Goal: Information Seeking & Learning: Learn about a topic

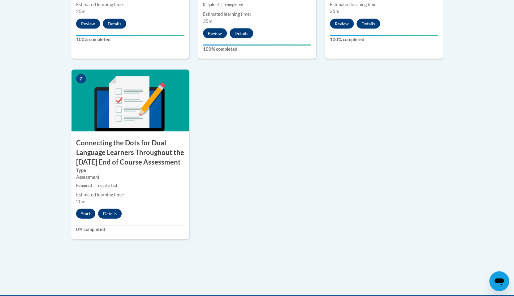
scroll to position [569, 0]
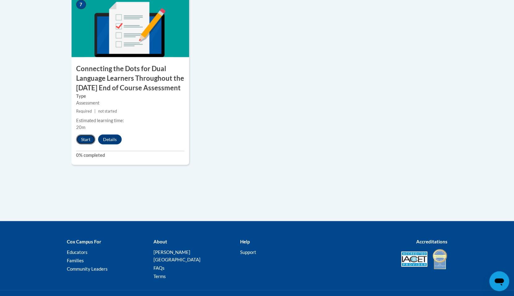
click at [89, 145] on button "Start" at bounding box center [85, 140] width 19 height 10
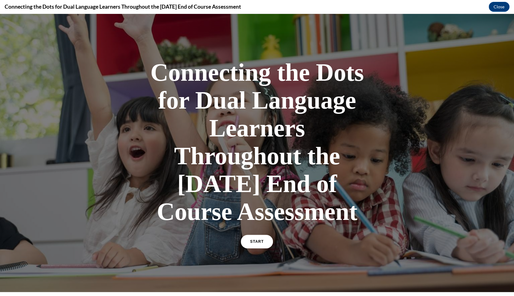
scroll to position [0, 0]
click at [267, 249] on link "START" at bounding box center [257, 242] width 34 height 14
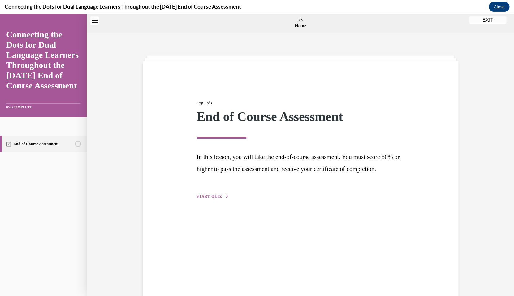
scroll to position [19, 0]
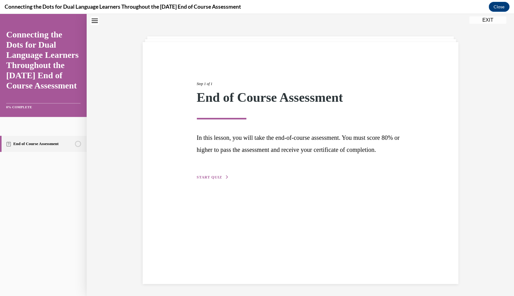
click at [217, 180] on span "START QUIZ" at bounding box center [209, 177] width 25 height 4
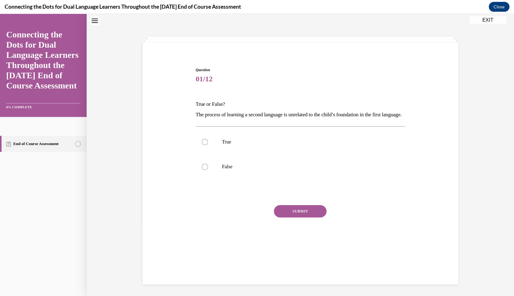
scroll to position [19, 0]
click at [236, 170] on p "False" at bounding box center [306, 167] width 168 height 6
click at [208, 170] on input "False" at bounding box center [205, 167] width 6 height 6
radio input "true"
click at [295, 218] on button "SUBMIT" at bounding box center [300, 211] width 53 height 12
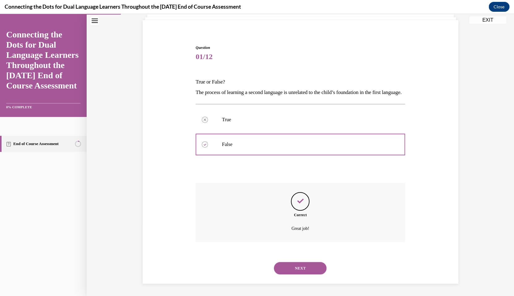
click at [301, 268] on button "NEXT" at bounding box center [300, 268] width 53 height 12
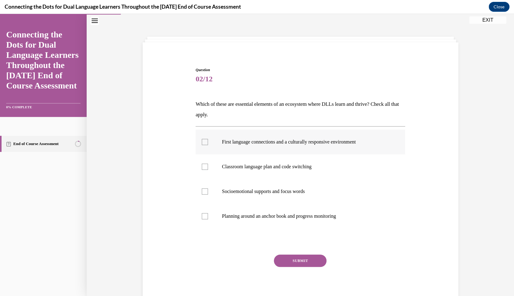
click at [206, 143] on div at bounding box center [205, 142] width 6 height 6
click at [206, 143] on input "First language connections and a culturally responsive environment" at bounding box center [205, 142] width 6 height 6
checkbox input "true"
click at [250, 191] on p "Socioemotional supports and focus words" at bounding box center [306, 192] width 168 height 6
click at [208, 191] on input "Socioemotional supports and focus words" at bounding box center [205, 192] width 6 height 6
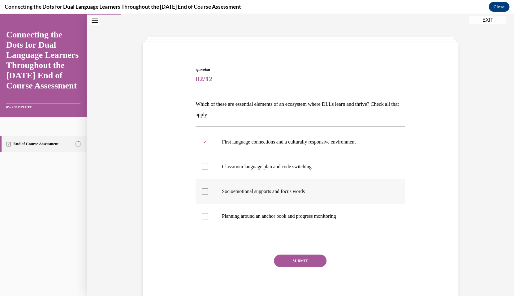
checkbox input "true"
click at [259, 169] on p "Classroom language plan and code switching" at bounding box center [306, 167] width 168 height 6
click at [208, 169] on input "Classroom language plan and code switching" at bounding box center [205, 167] width 6 height 6
checkbox input "true"
click at [298, 260] on button "SUBMIT" at bounding box center [300, 261] width 53 height 12
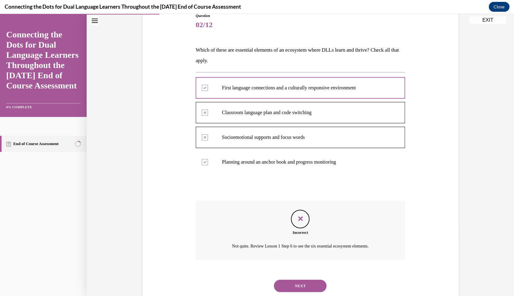
scroll to position [74, 0]
click at [296, 280] on button "NEXT" at bounding box center [300, 285] width 53 height 12
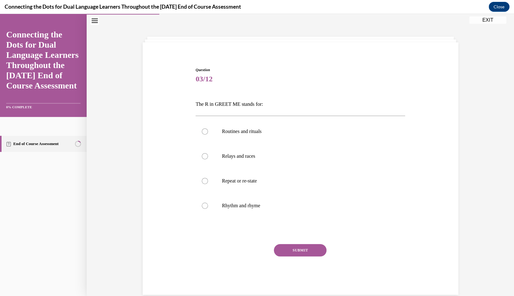
scroll to position [19, 0]
click at [247, 138] on label "Routines and rituals" at bounding box center [301, 131] width 210 height 25
click at [208, 135] on input "Routines and rituals" at bounding box center [205, 131] width 6 height 6
radio input "true"
click at [302, 253] on button "SUBMIT" at bounding box center [300, 250] width 53 height 12
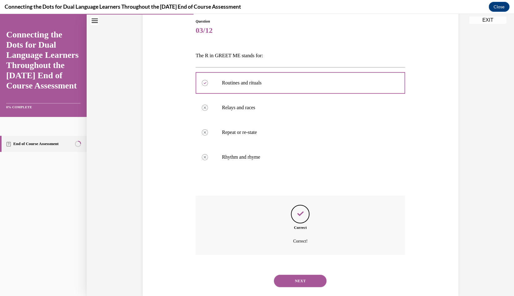
scroll to position [73, 0]
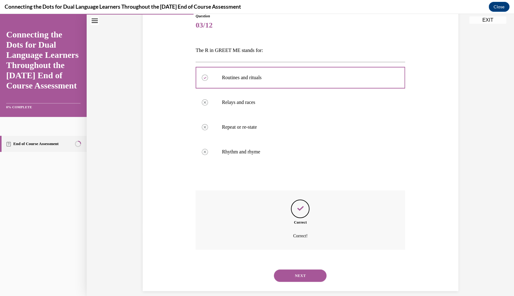
click at [299, 270] on button "NEXT" at bounding box center [300, 276] width 53 height 12
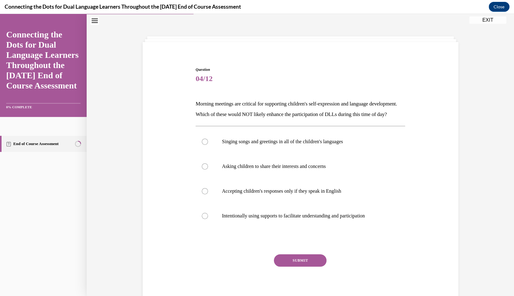
scroll to position [19, 0]
click at [298, 199] on label "Accepting children's responses only if they speak in English" at bounding box center [301, 191] width 210 height 25
click at [208, 195] on input "Accepting children's responses only if they speak in English" at bounding box center [205, 192] width 6 height 6
radio input "true"
click at [306, 267] on button "SUBMIT" at bounding box center [300, 261] width 53 height 12
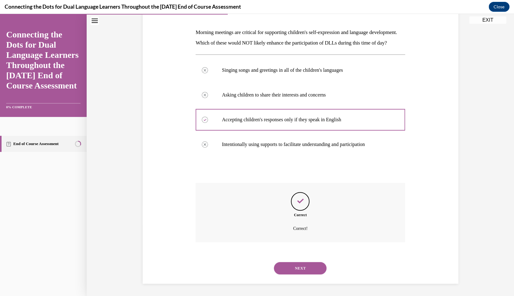
click at [304, 265] on button "NEXT" at bounding box center [300, 268] width 53 height 12
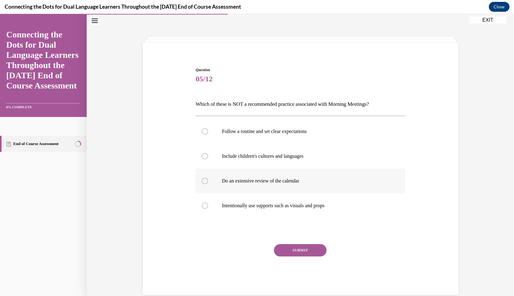
click at [275, 175] on label "Do an extensive review of the calendar" at bounding box center [301, 181] width 210 height 25
click at [208, 178] on input "Do an extensive review of the calendar" at bounding box center [205, 181] width 6 height 6
radio input "true"
click at [307, 253] on button "SUBMIT" at bounding box center [300, 250] width 53 height 12
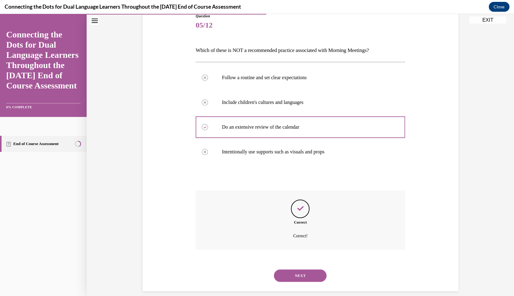
click at [311, 270] on button "NEXT" at bounding box center [300, 276] width 53 height 12
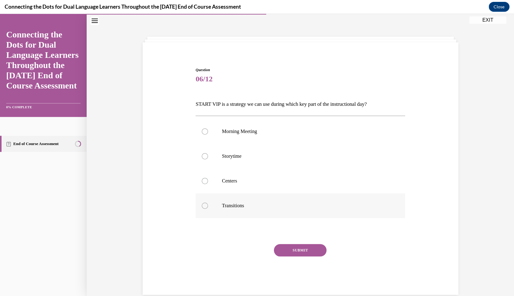
click at [274, 204] on p "Transitions" at bounding box center [306, 206] width 168 height 6
click at [208, 204] on input "Transitions" at bounding box center [205, 206] width 6 height 6
radio input "true"
click at [283, 132] on p "Morning Meeting" at bounding box center [306, 131] width 168 height 6
click at [208, 132] on input "Morning Meeting" at bounding box center [205, 131] width 6 height 6
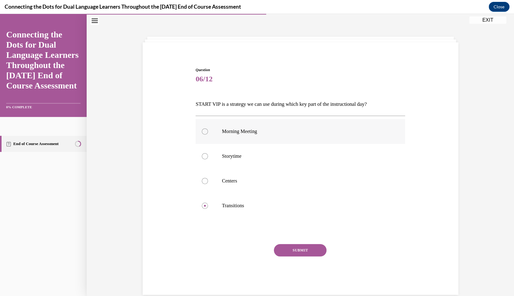
radio input "true"
click at [301, 251] on button "SUBMIT" at bounding box center [300, 250] width 53 height 12
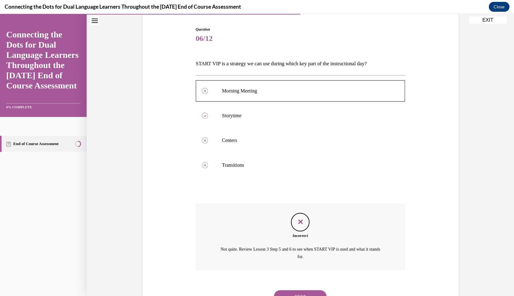
scroll to position [60, 0]
click at [312, 290] on button "NEXT" at bounding box center [300, 296] width 53 height 12
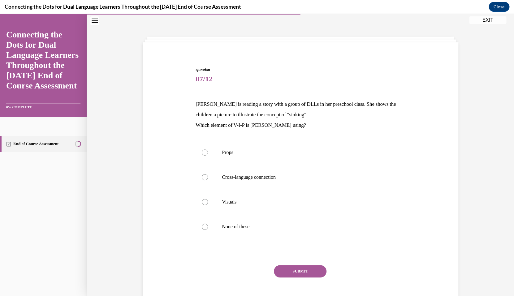
scroll to position [19, 0]
click at [276, 208] on label "Visuals" at bounding box center [301, 202] width 210 height 25
click at [208, 205] on input "Visuals" at bounding box center [205, 202] width 6 height 6
radio input "true"
click at [293, 272] on button "SUBMIT" at bounding box center [300, 271] width 53 height 12
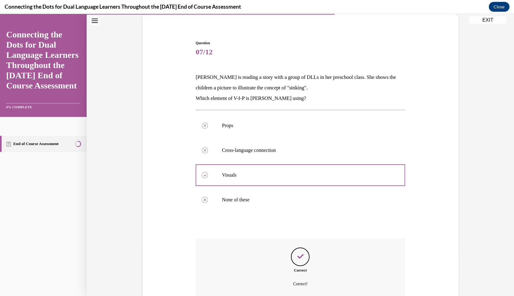
scroll to position [94, 0]
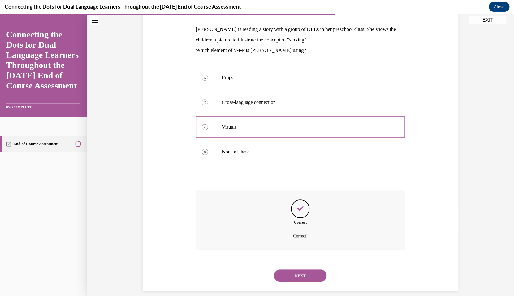
click at [298, 270] on button "NEXT" at bounding box center [300, 276] width 53 height 12
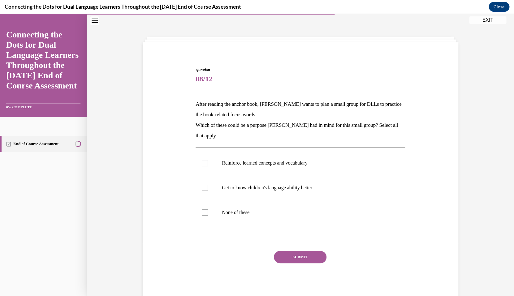
scroll to position [19, 0]
click at [291, 186] on p "Get to know children's language ability better" at bounding box center [306, 188] width 168 height 6
click at [208, 186] on input "Get to know children's language ability better" at bounding box center [205, 188] width 6 height 6
checkbox input "true"
click at [300, 259] on button "SUBMIT" at bounding box center [300, 257] width 53 height 12
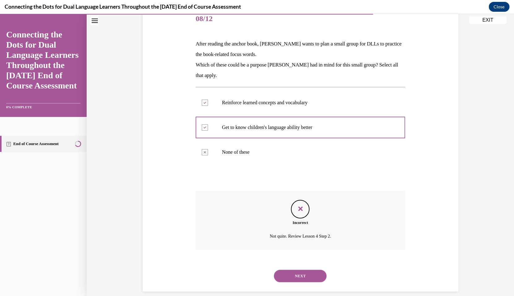
scroll to position [80, 0]
click at [314, 270] on button "NEXT" at bounding box center [300, 276] width 53 height 12
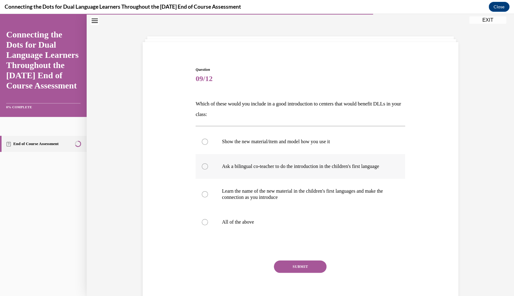
scroll to position [19, 0]
click at [240, 226] on p "All of the above" at bounding box center [306, 222] width 168 height 6
click at [208, 226] on input "All of the above" at bounding box center [205, 222] width 6 height 6
radio input "true"
click at [299, 273] on button "SUBMIT" at bounding box center [300, 267] width 53 height 12
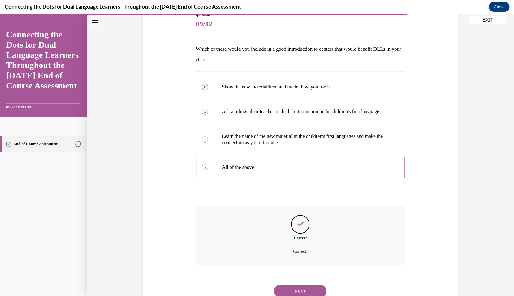
scroll to position [81, 0]
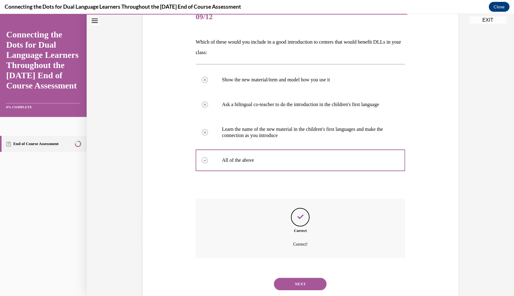
click at [299, 287] on button "NEXT" at bounding box center [300, 284] width 53 height 12
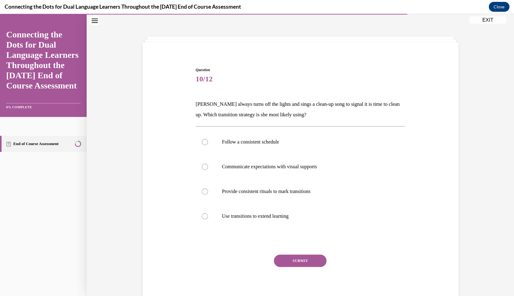
scroll to position [19, 0]
click at [273, 197] on label "Provide consistent rituals to mark transitions" at bounding box center [301, 191] width 210 height 25
click at [208, 195] on input "Provide consistent rituals to mark transitions" at bounding box center [205, 192] width 6 height 6
radio input "true"
click at [305, 258] on button "SUBMIT" at bounding box center [300, 261] width 53 height 12
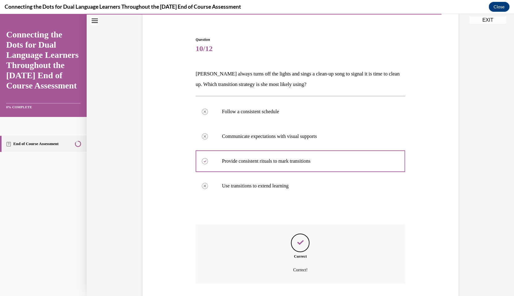
scroll to position [83, 0]
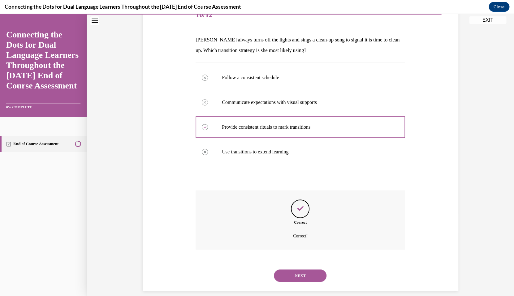
click at [306, 270] on button "NEXT" at bounding box center [300, 276] width 53 height 12
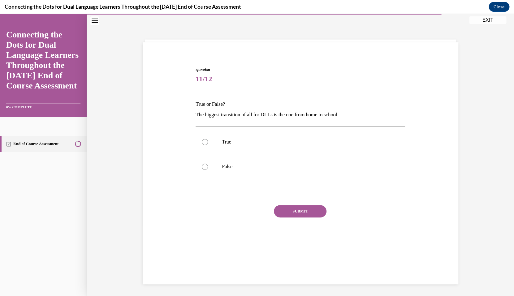
scroll to position [20, 0]
click at [217, 142] on label "True" at bounding box center [301, 141] width 210 height 25
click at [208, 142] on input "True" at bounding box center [205, 141] width 6 height 6
radio input "true"
click at [298, 213] on button "SUBMIT" at bounding box center [300, 211] width 53 height 12
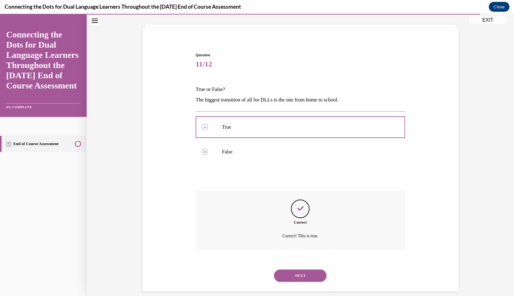
click at [297, 270] on button "NEXT" at bounding box center [300, 276] width 53 height 12
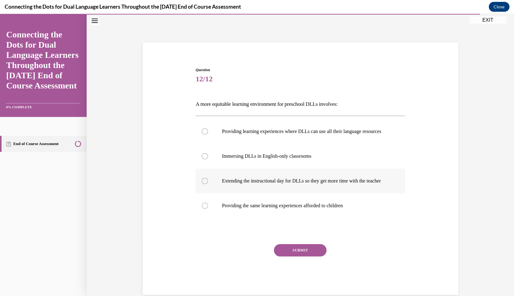
scroll to position [19, 0]
click at [266, 135] on p "Providing learning experiences where DLLs can use all their language resources" at bounding box center [306, 131] width 168 height 6
click at [208, 135] on input "Providing learning experiences where DLLs can use all their language resources" at bounding box center [205, 131] width 6 height 6
radio input "true"
click at [307, 257] on button "SUBMIT" at bounding box center [300, 250] width 53 height 12
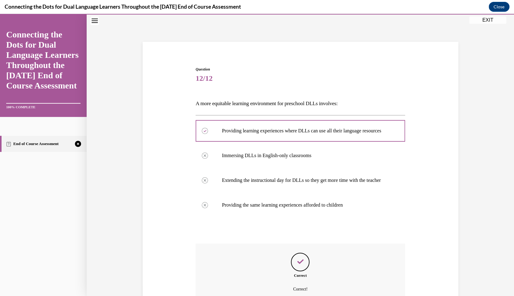
scroll to position [85, 0]
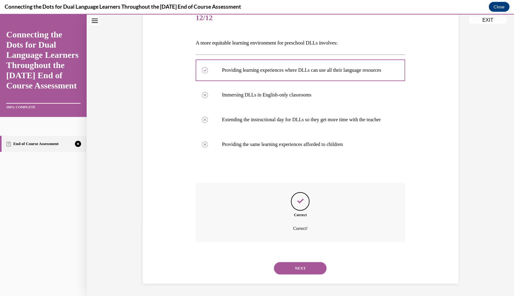
click at [306, 272] on button "NEXT" at bounding box center [300, 268] width 53 height 12
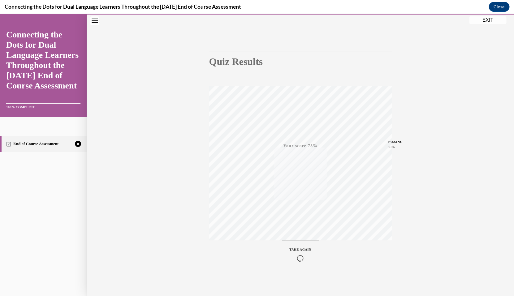
click at [297, 258] on icon "button" at bounding box center [300, 258] width 22 height 7
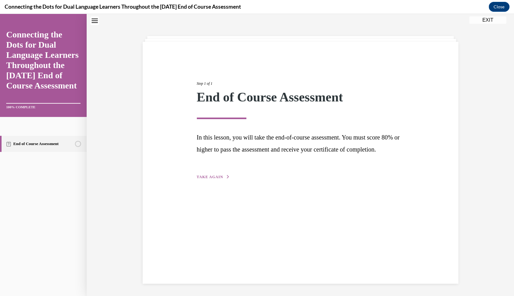
scroll to position [20, 0]
click at [206, 179] on span "TAKE AGAIN" at bounding box center [210, 177] width 26 height 4
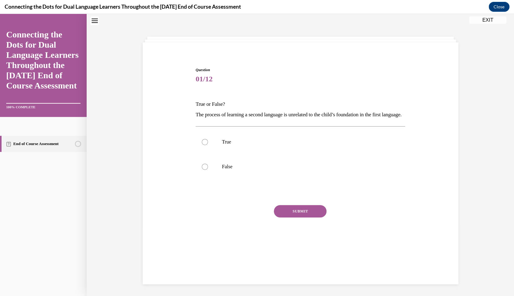
scroll to position [19, 0]
click at [232, 179] on label "False" at bounding box center [301, 166] width 210 height 25
click at [208, 170] on input "False" at bounding box center [205, 167] width 6 height 6
radio input "true"
click at [311, 218] on button "SUBMIT" at bounding box center [300, 211] width 53 height 12
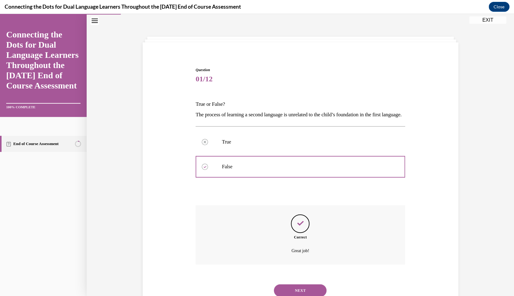
scroll to position [44, 0]
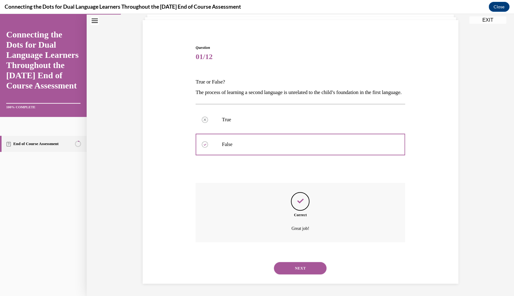
click at [301, 270] on button "NEXT" at bounding box center [300, 268] width 53 height 12
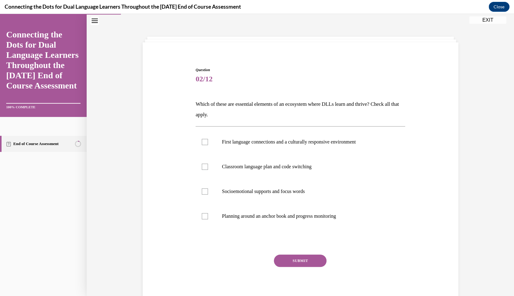
scroll to position [19, 0]
click at [263, 142] on p "First language connections and a culturally responsive environment" at bounding box center [306, 142] width 168 height 6
click at [208, 142] on input "First language connections and a culturally responsive environment" at bounding box center [205, 142] width 6 height 6
checkbox input "true"
click at [263, 168] on p "Classroom language plan and code switching" at bounding box center [306, 167] width 168 height 6
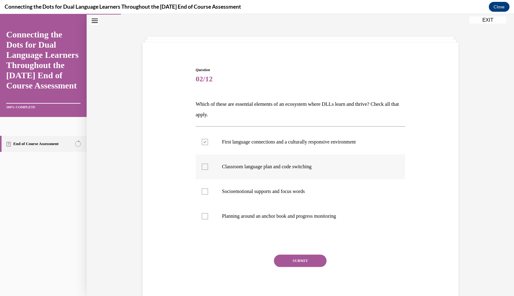
click at [208, 168] on input "Classroom language plan and code switching" at bounding box center [205, 167] width 6 height 6
checkbox input "true"
click at [262, 195] on label "Socioemotional supports and focus words" at bounding box center [301, 191] width 210 height 25
click at [208, 195] on input "Socioemotional supports and focus words" at bounding box center [205, 192] width 6 height 6
checkbox input "true"
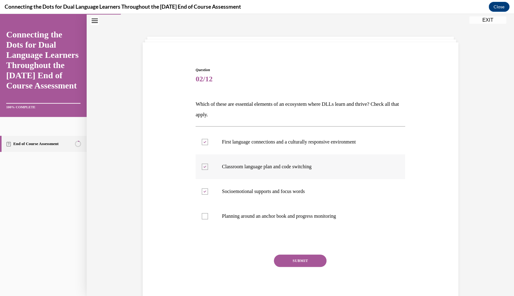
click at [206, 165] on div at bounding box center [205, 167] width 6 height 6
click at [206, 165] on input "Classroom language plan and code switching" at bounding box center [205, 167] width 6 height 6
checkbox input "false"
click at [207, 191] on div at bounding box center [205, 192] width 6 height 6
click at [207, 191] on input "Socioemotional supports and focus words" at bounding box center [205, 192] width 6 height 6
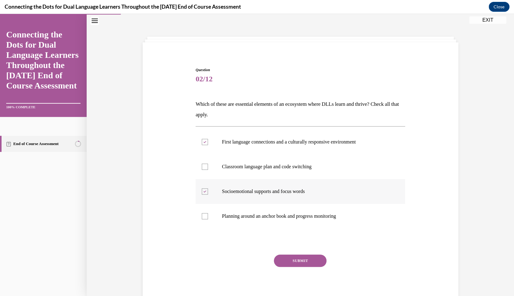
checkbox input "false"
click at [206, 218] on div at bounding box center [205, 216] width 6 height 6
click at [206, 218] on input "Planning around an anchor book and progress monitoring" at bounding box center [205, 216] width 6 height 6
checkbox input "true"
click at [284, 259] on button "SUBMIT" at bounding box center [300, 261] width 53 height 12
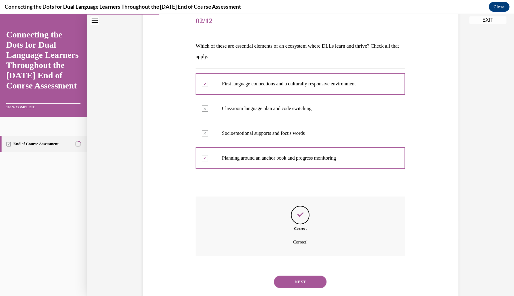
scroll to position [83, 0]
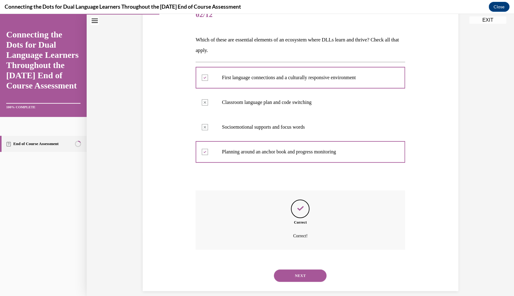
click at [294, 272] on button "NEXT" at bounding box center [300, 276] width 53 height 12
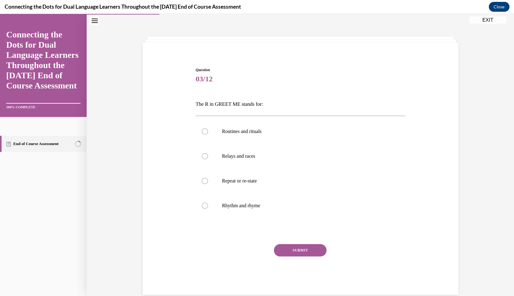
scroll to position [19, 0]
click at [257, 136] on label "Routines and rituals" at bounding box center [301, 131] width 210 height 25
click at [208, 135] on input "Routines and rituals" at bounding box center [205, 131] width 6 height 6
radio input "true"
click at [292, 250] on button "SUBMIT" at bounding box center [300, 250] width 53 height 12
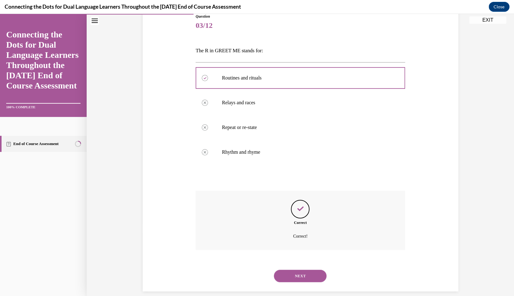
scroll to position [73, 0]
click at [295, 270] on button "NEXT" at bounding box center [300, 276] width 53 height 12
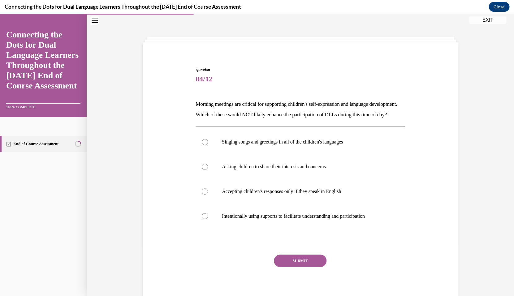
scroll to position [19, 0]
click at [265, 204] on label "Accepting children's responses only if they speak in English" at bounding box center [301, 191] width 210 height 25
click at [208, 195] on input "Accepting children's responses only if they speak in English" at bounding box center [205, 192] width 6 height 6
radio input "true"
click at [293, 267] on button "SUBMIT" at bounding box center [300, 261] width 53 height 12
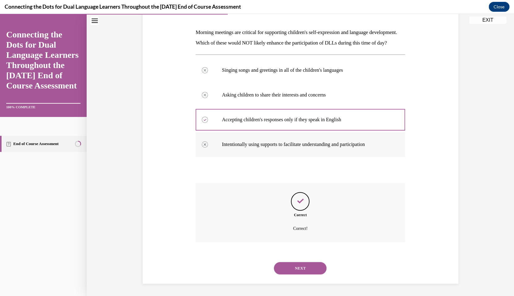
scroll to position [94, 0]
click at [298, 266] on button "NEXT" at bounding box center [300, 268] width 53 height 12
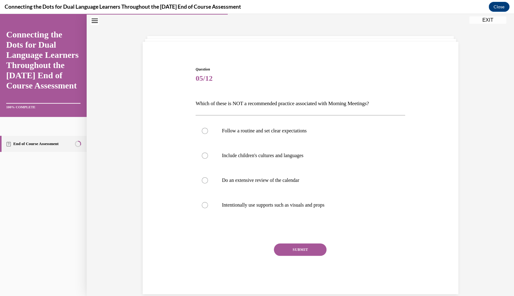
scroll to position [19, 0]
click at [276, 181] on p "Do an extensive review of the calendar" at bounding box center [306, 181] width 168 height 6
click at [208, 181] on input "Do an extensive review of the calendar" at bounding box center [205, 181] width 6 height 6
radio input "true"
click at [301, 251] on button "SUBMIT" at bounding box center [300, 250] width 53 height 12
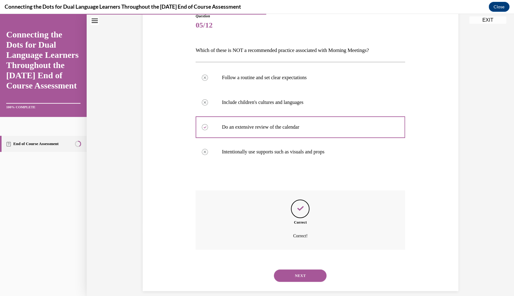
click at [305, 270] on button "NEXT" at bounding box center [300, 276] width 53 height 12
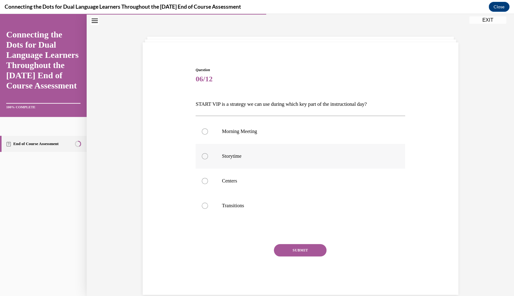
click at [246, 155] on p "Storytime" at bounding box center [306, 156] width 168 height 6
click at [208, 155] on input "Storytime" at bounding box center [205, 156] width 6 height 6
radio input "true"
click at [293, 255] on button "SUBMIT" at bounding box center [300, 250] width 53 height 12
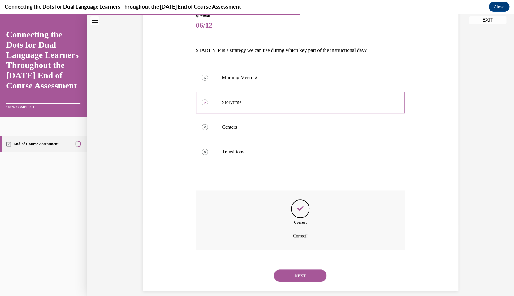
click at [300, 270] on button "NEXT" at bounding box center [300, 276] width 53 height 12
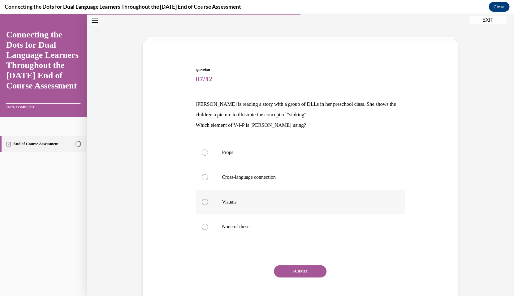
click at [257, 199] on label "Visuals" at bounding box center [301, 202] width 210 height 25
click at [208, 199] on input "Visuals" at bounding box center [205, 202] width 6 height 6
radio input "true"
click at [302, 275] on button "SUBMIT" at bounding box center [300, 271] width 53 height 12
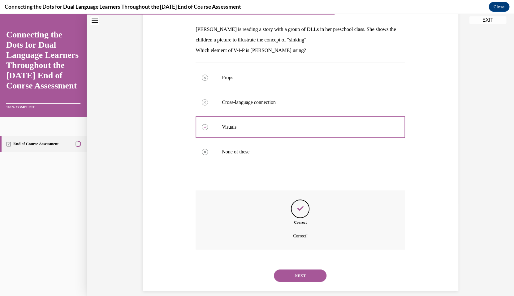
click at [299, 270] on button "NEXT" at bounding box center [300, 276] width 53 height 12
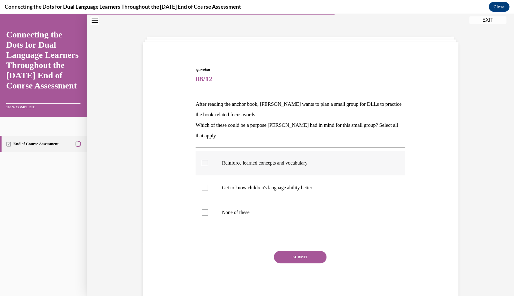
click at [277, 165] on p "Reinforce learned concepts and vocabulary" at bounding box center [306, 163] width 168 height 6
click at [208, 165] on input "Reinforce learned concepts and vocabulary" at bounding box center [205, 163] width 6 height 6
checkbox input "true"
click at [272, 186] on p "Get to know children's language ability better" at bounding box center [306, 188] width 168 height 6
click at [208, 186] on input "Get to know children's language ability better" at bounding box center [205, 188] width 6 height 6
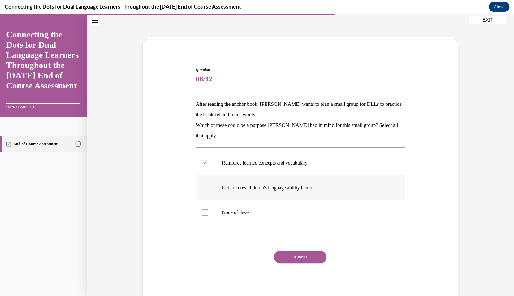
checkbox input "true"
click at [285, 256] on button "SUBMIT" at bounding box center [300, 257] width 53 height 12
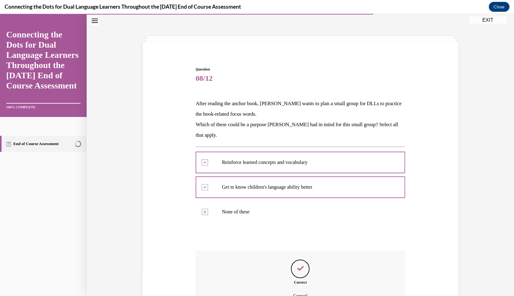
scroll to position [80, 0]
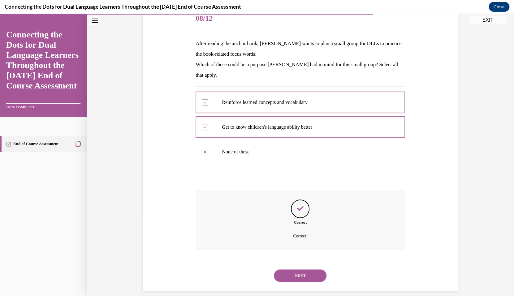
click at [309, 270] on button "NEXT" at bounding box center [300, 276] width 53 height 12
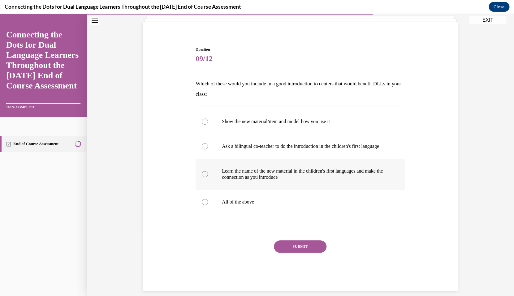
scroll to position [46, 0]
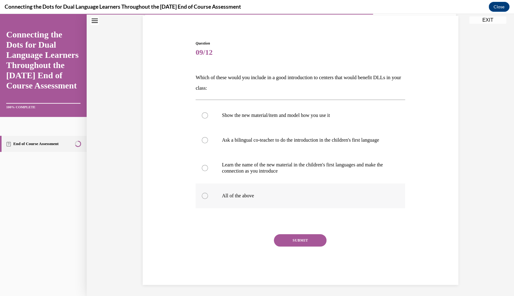
click at [269, 199] on p "All of the above" at bounding box center [306, 196] width 168 height 6
click at [208, 199] on input "All of the above" at bounding box center [205, 196] width 6 height 6
radio input "true"
click at [291, 247] on button "SUBMIT" at bounding box center [300, 240] width 53 height 12
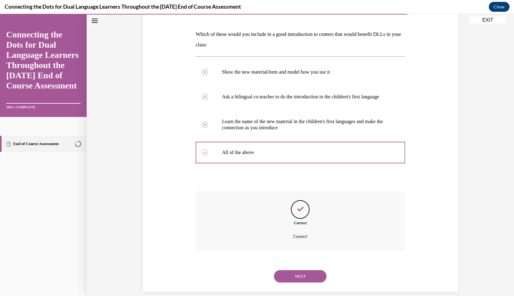
scroll to position [96, 0]
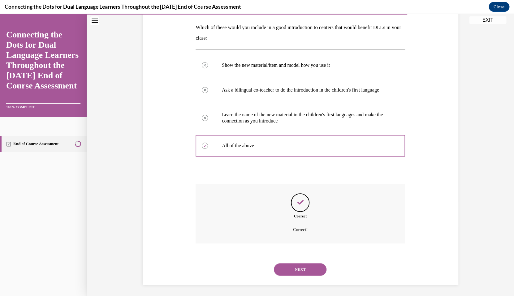
click at [313, 270] on button "NEXT" at bounding box center [300, 269] width 53 height 12
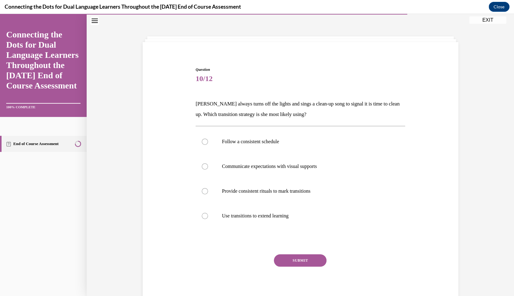
scroll to position [19, 0]
click at [272, 196] on label "Provide consistent rituals to mark transitions" at bounding box center [301, 191] width 210 height 25
click at [208, 195] on input "Provide consistent rituals to mark transitions" at bounding box center [205, 192] width 6 height 6
radio input "true"
click at [317, 263] on button "SUBMIT" at bounding box center [300, 261] width 53 height 12
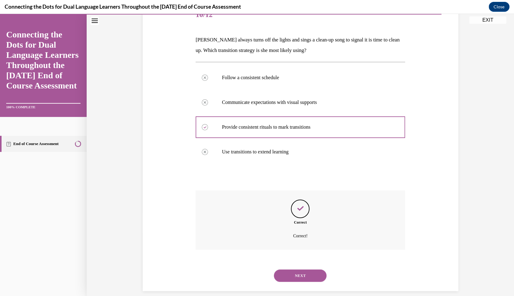
click at [311, 270] on button "NEXT" at bounding box center [300, 276] width 53 height 12
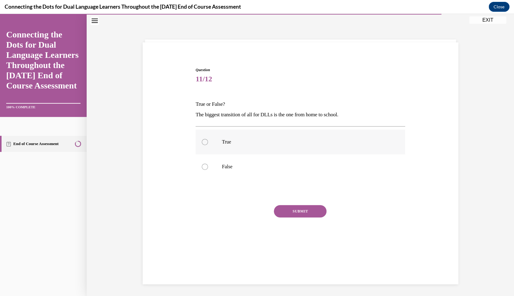
click at [262, 149] on label "True" at bounding box center [301, 142] width 210 height 25
click at [208, 145] on input "True" at bounding box center [205, 142] width 6 height 6
radio input "true"
click at [302, 211] on button "SUBMIT" at bounding box center [300, 211] width 53 height 12
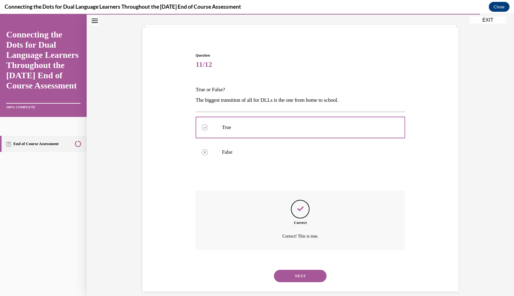
scroll to position [34, 0]
click at [303, 276] on div "NEXT" at bounding box center [301, 275] width 210 height 25
click at [303, 271] on button "NEXT" at bounding box center [300, 276] width 53 height 12
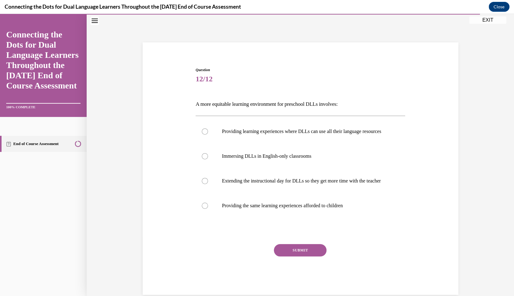
scroll to position [19, 0]
click at [265, 135] on p "Providing learning experiences where DLLs can use all their language resources" at bounding box center [306, 131] width 168 height 6
click at [208, 135] on input "Providing learning experiences where DLLs can use all their language resources" at bounding box center [205, 131] width 6 height 6
radio input "true"
click at [300, 257] on button "SUBMIT" at bounding box center [300, 250] width 53 height 12
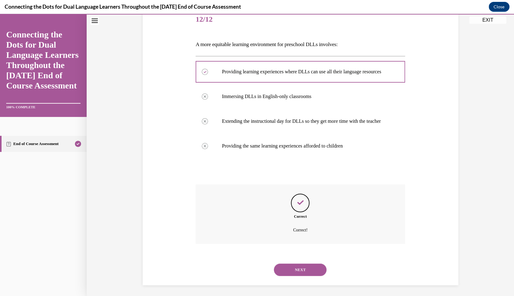
scroll to position [85, 0]
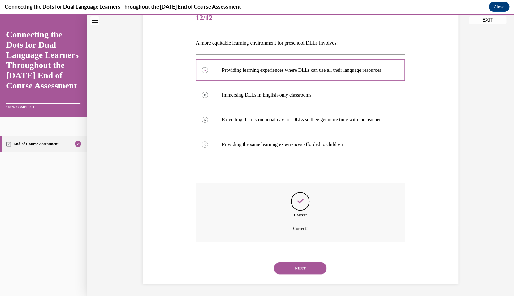
click at [305, 273] on button "NEXT" at bounding box center [300, 268] width 53 height 12
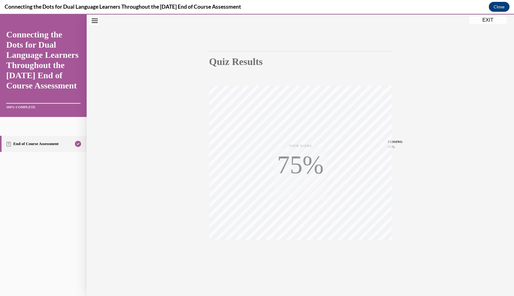
scroll to position [35, 0]
click at [484, 21] on button "EXIT" at bounding box center [487, 19] width 37 height 7
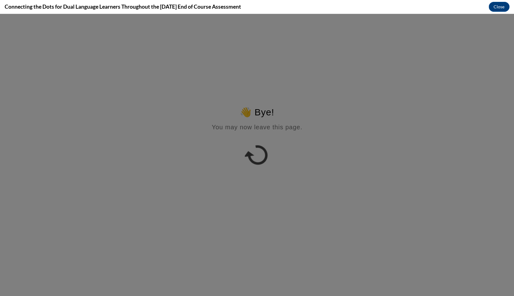
scroll to position [0, 0]
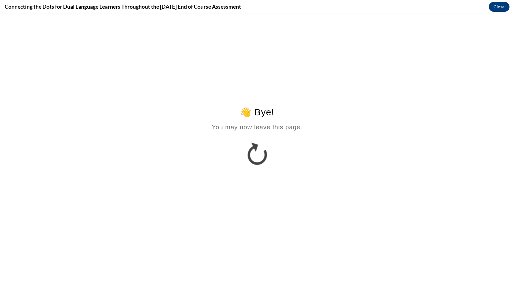
click at [501, 8] on button "Close" at bounding box center [499, 7] width 21 height 10
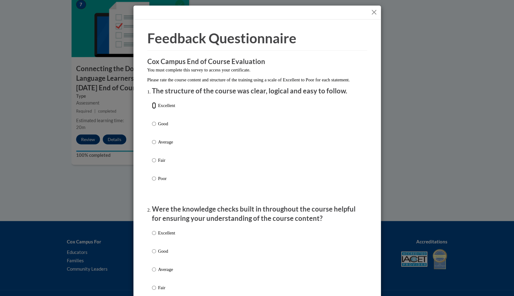
click at [154, 109] on input "Excellent" at bounding box center [154, 105] width 4 height 7
radio input "true"
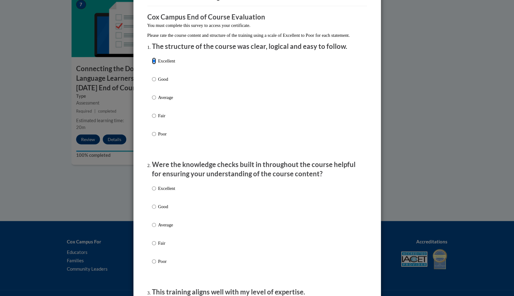
scroll to position [48, 0]
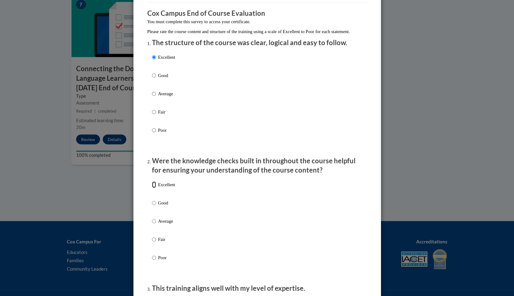
click at [154, 188] on input "Excellent" at bounding box center [154, 184] width 4 height 7
radio input "true"
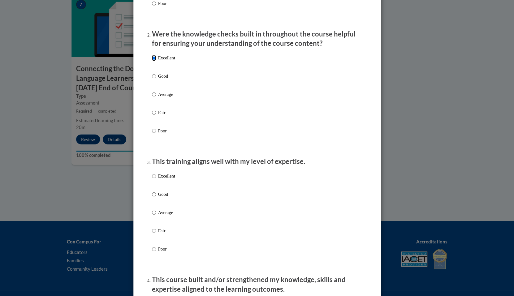
scroll to position [176, 0]
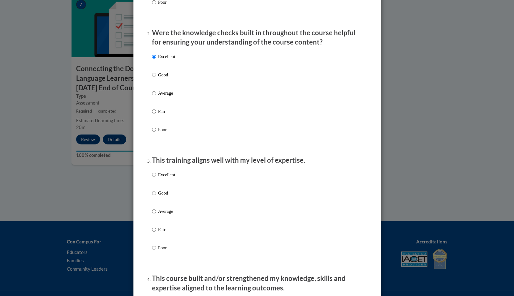
click at [166, 178] on p "Excellent" at bounding box center [166, 175] width 17 height 7
click at [156, 178] on input "Excellent" at bounding box center [154, 175] width 4 height 7
radio input "true"
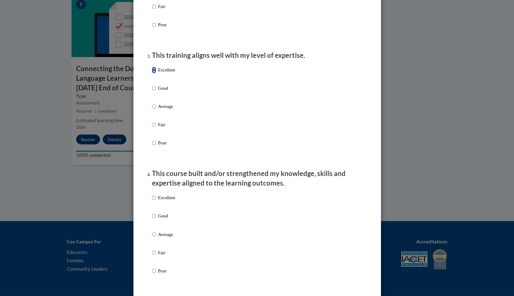
scroll to position [284, 0]
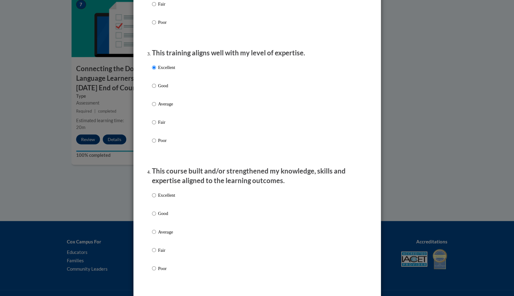
click at [165, 199] on p "Excellent" at bounding box center [166, 195] width 17 height 7
click at [156, 199] on input "Excellent" at bounding box center [154, 195] width 4 height 7
radio input "true"
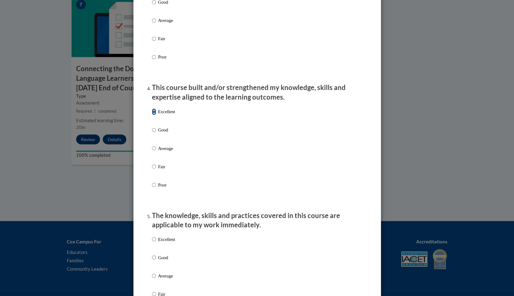
scroll to position [379, 0]
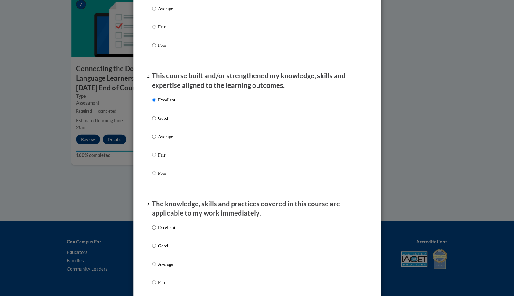
click at [166, 231] on p "Excellent" at bounding box center [166, 227] width 17 height 7
click at [156, 231] on input "Excellent" at bounding box center [154, 227] width 4 height 7
radio input "true"
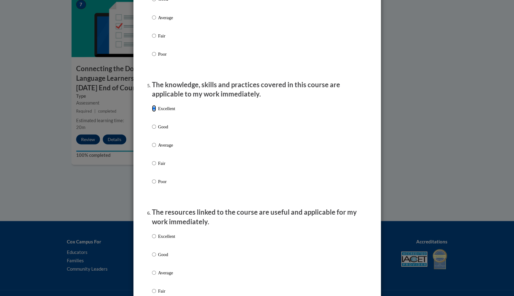
scroll to position [499, 0]
click at [163, 239] on p "Excellent" at bounding box center [166, 235] width 17 height 7
click at [156, 239] on input "Excellent" at bounding box center [154, 235] width 4 height 7
radio input "true"
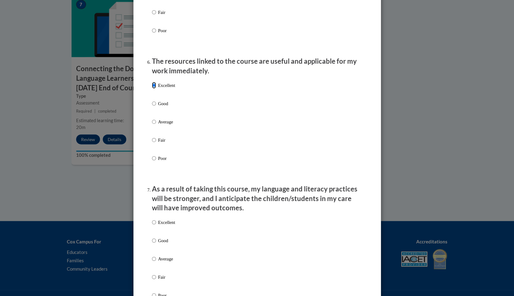
scroll to position [650, 0]
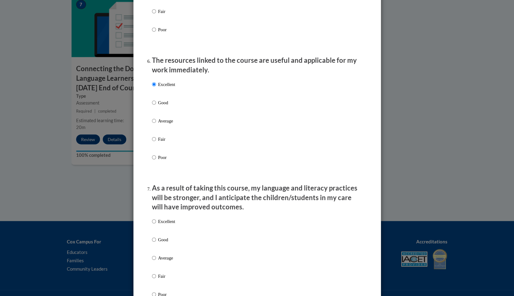
click at [164, 222] on div "Excellent Good Average Fair Poor" at bounding box center [163, 263] width 23 height 96
click at [164, 225] on p "Excellent" at bounding box center [166, 221] width 17 height 7
click at [156, 225] on input "Excellent" at bounding box center [154, 221] width 4 height 7
radio input "true"
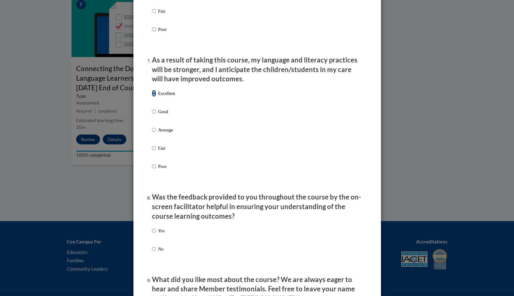
scroll to position [779, 0]
click at [160, 234] on p "Yes" at bounding box center [161, 230] width 7 height 7
click at [156, 234] on input "Yes" at bounding box center [154, 230] width 4 height 7
radio input "true"
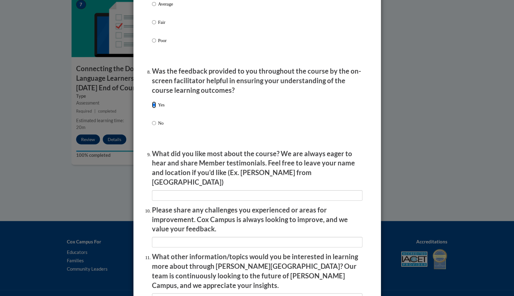
scroll to position [909, 0]
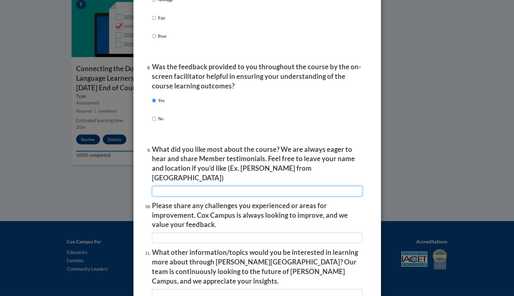
click at [187, 186] on input "textbox" at bounding box center [257, 191] width 211 height 11
type input "NA"
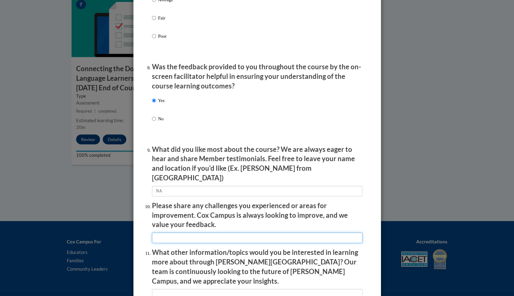
click at [185, 233] on input "textbox" at bounding box center [257, 238] width 211 height 11
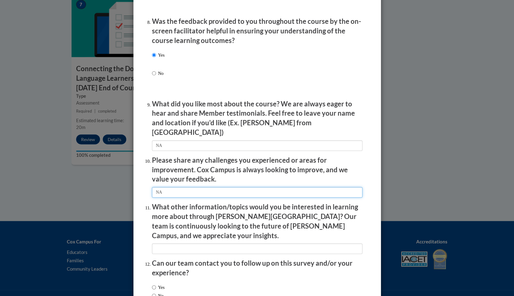
scroll to position [991, 0]
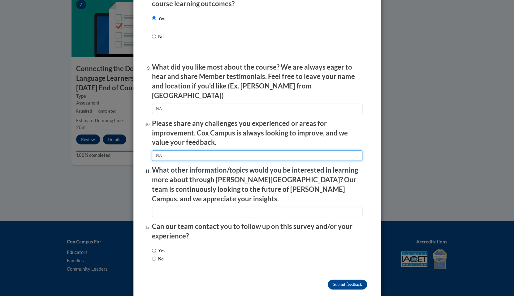
type input "NA"
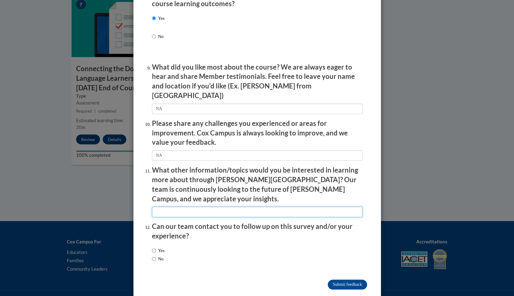
click at [188, 207] on input "textbox" at bounding box center [257, 212] width 211 height 11
type input "NA"
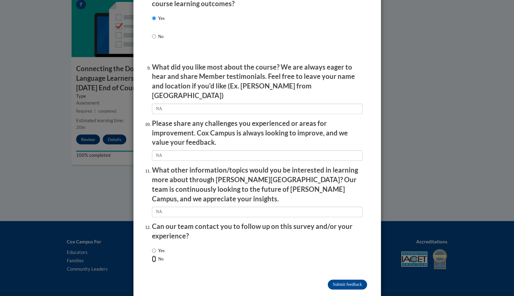
click at [156, 256] on input "No" at bounding box center [154, 259] width 4 height 7
radio input "true"
click at [337, 280] on input "Submit feedback" at bounding box center [347, 285] width 39 height 10
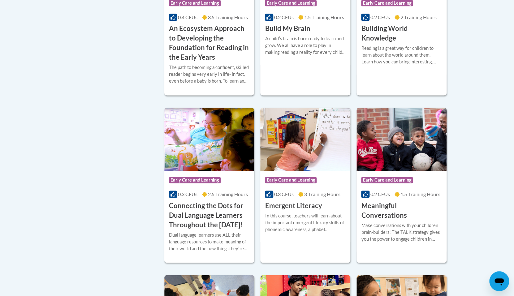
scroll to position [312, 0]
click at [315, 248] on div "Course Category: Early Care and Learning 0.3 CEUs 3 Training Hours COURSE Emerg…" at bounding box center [305, 184] width 90 height 155
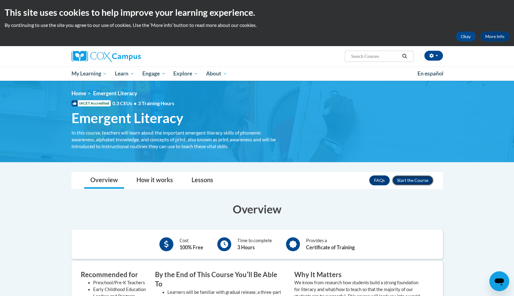
click at [419, 184] on button "Enroll" at bounding box center [412, 181] width 41 height 10
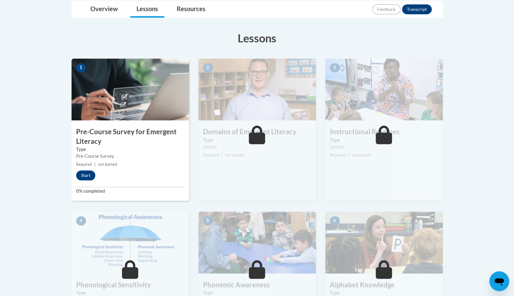
scroll to position [138, 0]
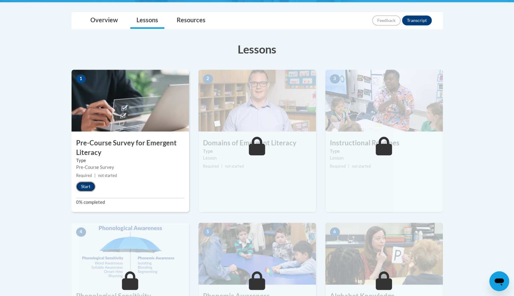
click at [78, 189] on button "Start" at bounding box center [85, 187] width 19 height 10
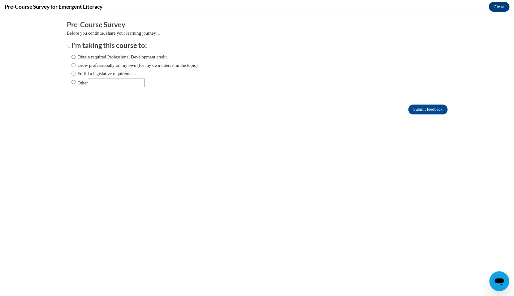
scroll to position [0, 0]
click at [126, 54] on label "Obtain required Professional Development credit." at bounding box center [120, 57] width 97 height 7
click at [76, 54] on input "Obtain required Professional Development credit." at bounding box center [74, 57] width 4 height 7
radio input "true"
click at [423, 109] on input "Submit feedback" at bounding box center [427, 110] width 39 height 10
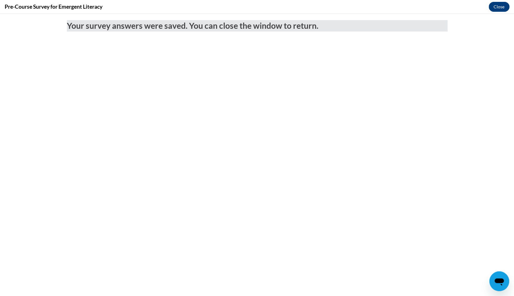
click at [494, 7] on button "Close" at bounding box center [499, 7] width 21 height 10
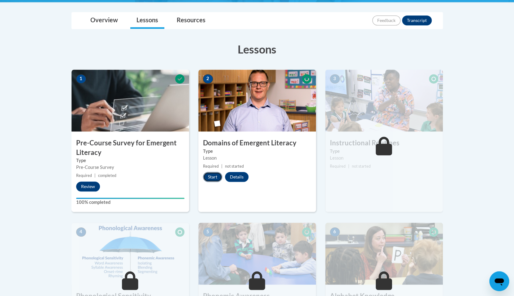
click at [213, 180] on button "Start" at bounding box center [212, 177] width 19 height 10
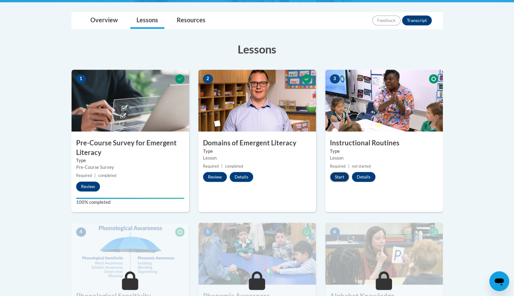
click at [341, 179] on button "Start" at bounding box center [339, 177] width 19 height 10
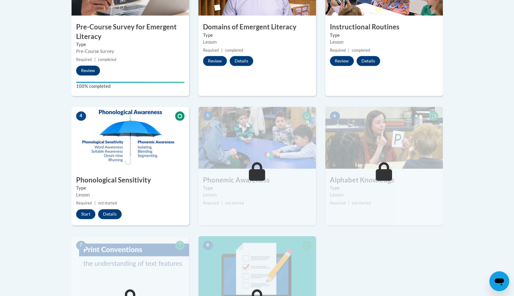
scroll to position [265, 0]
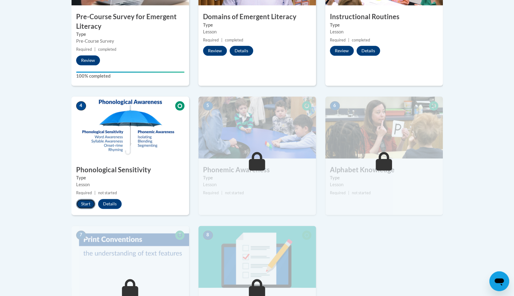
click at [88, 207] on button "Start" at bounding box center [85, 204] width 19 height 10
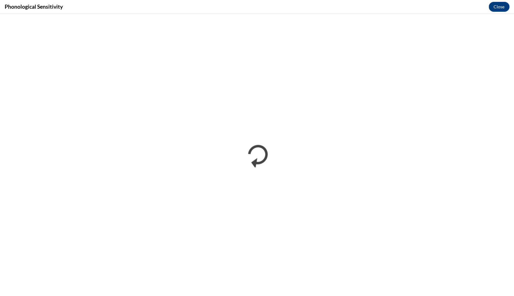
scroll to position [0, 0]
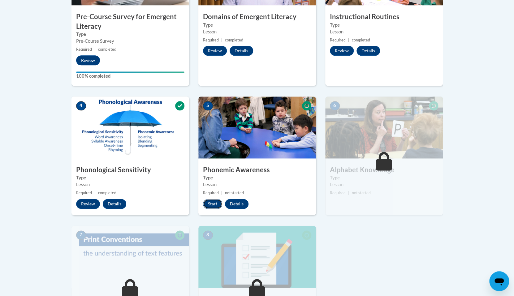
click at [214, 203] on button "Start" at bounding box center [212, 204] width 19 height 10
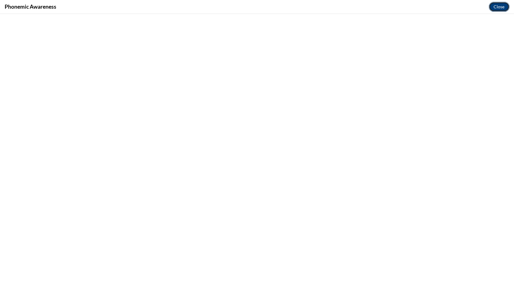
click at [497, 6] on button "Close" at bounding box center [499, 7] width 21 height 10
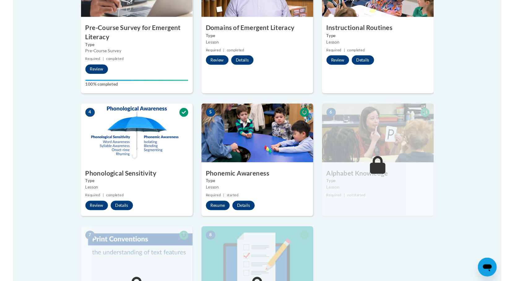
scroll to position [351, 0]
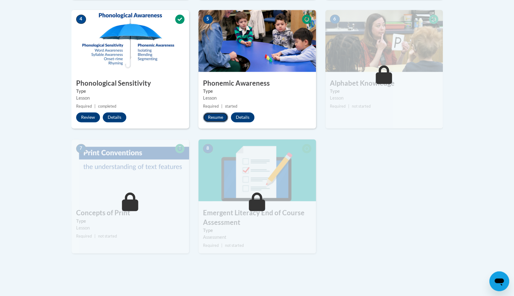
click at [220, 118] on button "Resume" at bounding box center [215, 117] width 25 height 10
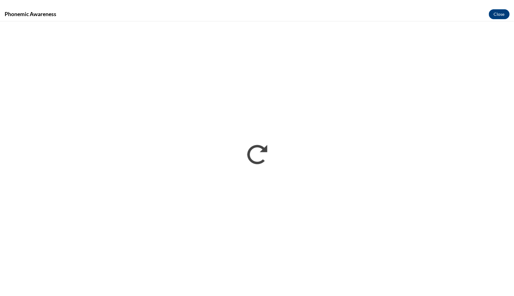
scroll to position [0, 0]
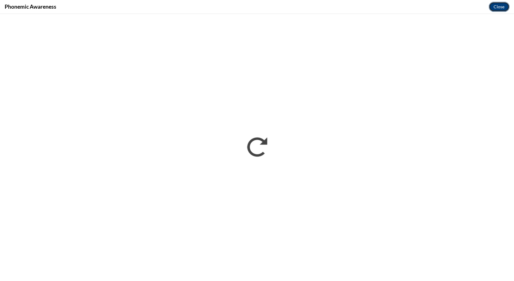
click at [501, 5] on button "Close" at bounding box center [499, 7] width 21 height 10
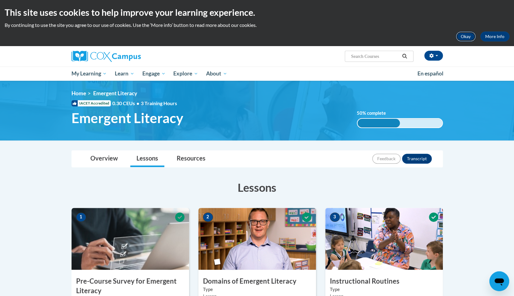
click at [463, 37] on button "Okay" at bounding box center [466, 37] width 20 height 10
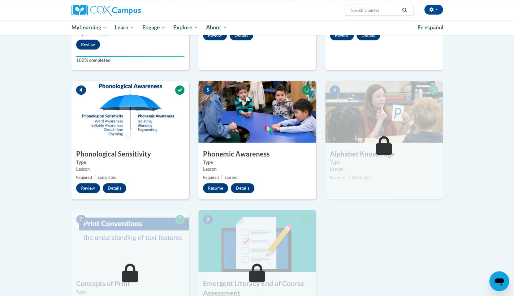
scroll to position [234, 0]
click at [213, 189] on button "Resume" at bounding box center [215, 188] width 25 height 10
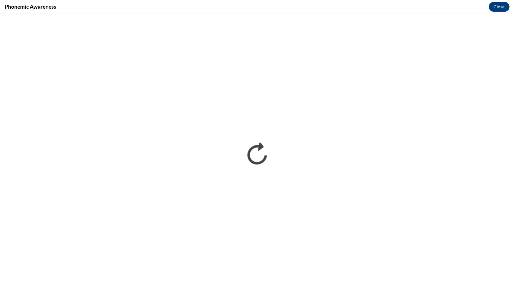
scroll to position [0, 0]
